Goal: Task Accomplishment & Management: Complete application form

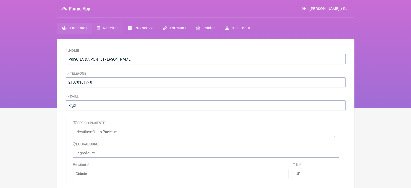
click at [102, 28] on link "Receitas" at bounding box center [107, 28] width 31 height 11
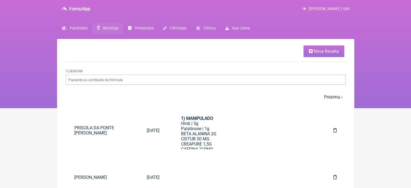
click at [312, 50] on icon at bounding box center [311, 51] width 4 height 4
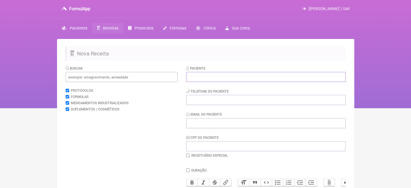
click at [208, 76] on input "text" at bounding box center [266, 77] width 160 height 10
paste input "[PERSON_NAME]"
type input "[PERSON_NAME]"
click at [212, 103] on input "tel" at bounding box center [266, 100] width 160 height 10
type input "21993550706"
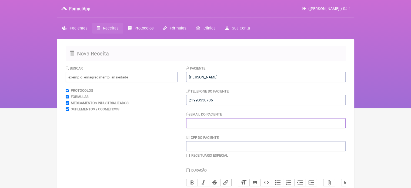
click at [211, 123] on input "Email do Paciente" at bounding box center [266, 123] width 160 height 10
type input "X@X"
click at [101, 72] on div "Buscar" at bounding box center [122, 73] width 112 height 17
click at [97, 78] on input "text" at bounding box center [122, 77] width 112 height 10
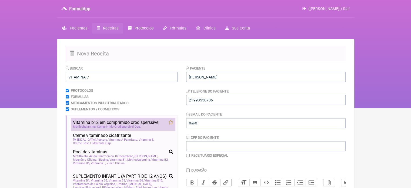
click at [121, 121] on span "Vitamina b12 em comprimido orodisperssivel" at bounding box center [116, 122] width 87 height 5
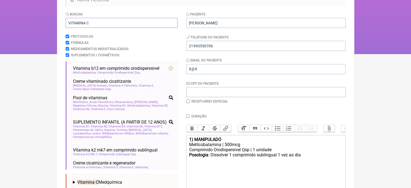
drag, startPoint x: 88, startPoint y: 23, endPoint x: 85, endPoint y: 23, distance: 3.3
click at [85, 23] on input "VITAMINA C" at bounding box center [122, 23] width 112 height 10
click at [85, 23] on input "VITAMINAD" at bounding box center [122, 23] width 112 height 10
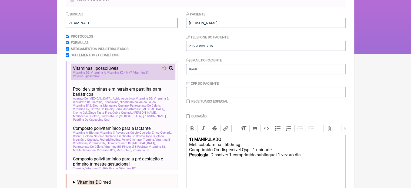
type input "VITAMINA D"
click at [85, 72] on span "Vitamina D3" at bounding box center [81, 73] width 17 height 4
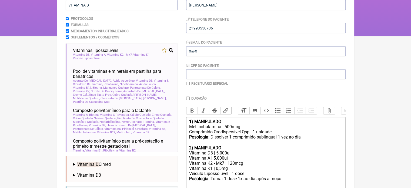
scroll to position [81, 0]
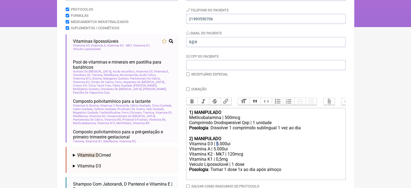
click at [217, 146] on div "Vitamina D3 | 5.000ui" at bounding box center [266, 143] width 154 height 5
click at [214, 151] on div "Vitamina A | 5.000ui" at bounding box center [266, 148] width 154 height 5
click at [225, 120] on div "Metilcobalamina | 500mcg" at bounding box center [266, 117] width 154 height 5
type trix-editor "<div><strong>1) MANIPULADO</strong></div><div>Metilcobalamina | 1000mcg</div><d…"
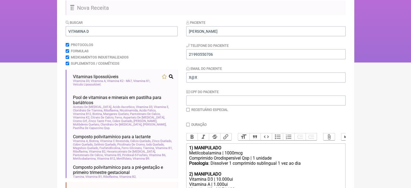
scroll to position [27, 0]
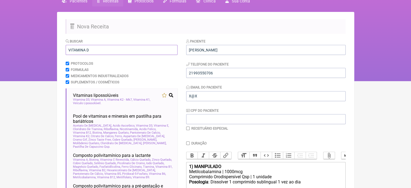
drag, startPoint x: 90, startPoint y: 50, endPoint x: 87, endPoint y: 51, distance: 3.4
click at [87, 51] on input "VITAMINA D" at bounding box center [122, 50] width 112 height 10
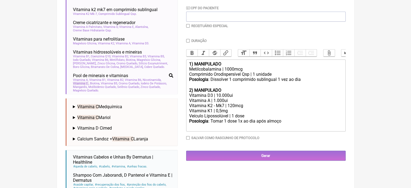
scroll to position [76, 0]
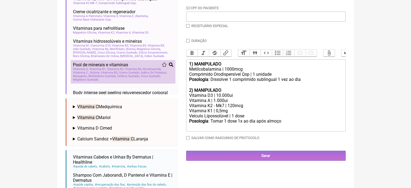
type input "VITAMINA C"
click at [130, 78] on span "Selênio Quelado" at bounding box center [128, 76] width 22 height 4
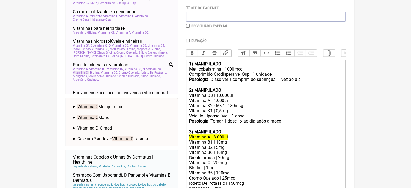
scroll to position [157, 0]
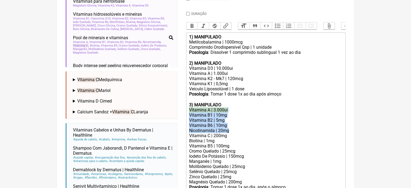
drag, startPoint x: 233, startPoint y: 135, endPoint x: 184, endPoint y: 113, distance: 54.1
click at [184, 113] on form "Buscar VITAMINA C Protocolos Formulas Medicamentos Industrializados Suplementos…" at bounding box center [206, 68] width 280 height 318
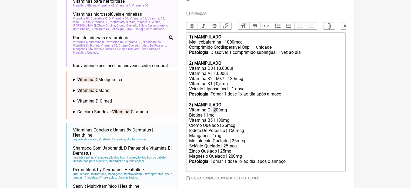
click at [214, 113] on div "Vitamina C | 200mg" at bounding box center [266, 109] width 154 height 5
click at [245, 159] on div "Magnésio Quelado | 200mg" at bounding box center [266, 156] width 154 height 5
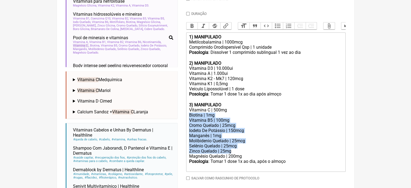
drag, startPoint x: 236, startPoint y: 157, endPoint x: 189, endPoint y: 121, distance: 59.3
click at [189, 121] on trix-editor "1) MANIPULADO Metilcobalamina | 1000mcg Comprimido Orodispersível Qsp | 1 unida…" at bounding box center [266, 101] width 160 height 139
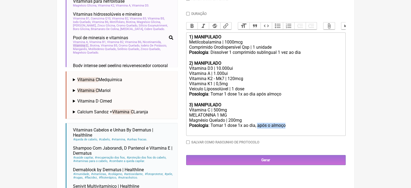
drag, startPoint x: 286, startPoint y: 131, endPoint x: 258, endPoint y: 133, distance: 28.2
click at [258, 133] on div "Posologia : Tomar 1 dose 1x ao dia, após o almoço ㅤ" at bounding box center [266, 128] width 154 height 11
type trix-editor "<div><strong>1) MANIPULADO</strong></div><div>Metilcobalamina | 1000mcg</div><d…"
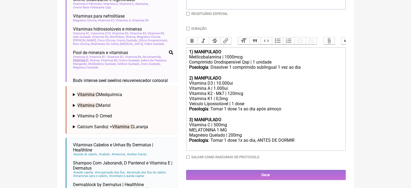
scroll to position [103, 0]
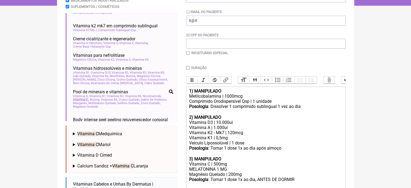
click at [187, 68] on input "Duração" at bounding box center [188, 68] width 4 height 4
checkbox input "true"
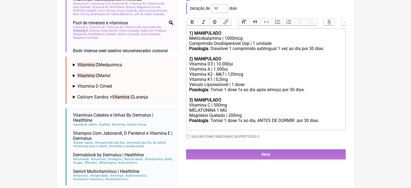
scroll to position [184, 0]
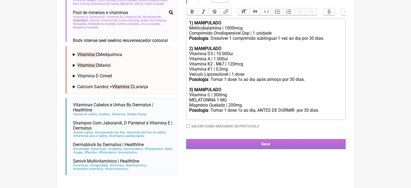
click at [266, 147] on input "Gerar" at bounding box center [266, 144] width 160 height 10
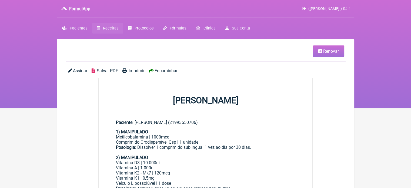
click at [131, 70] on span "Imprimir" at bounding box center [137, 70] width 16 height 5
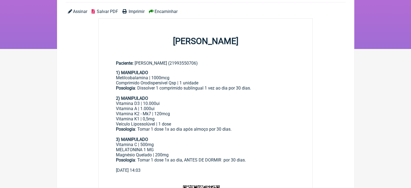
scroll to position [81, 0]
